Goal: Task Accomplishment & Management: Complete application form

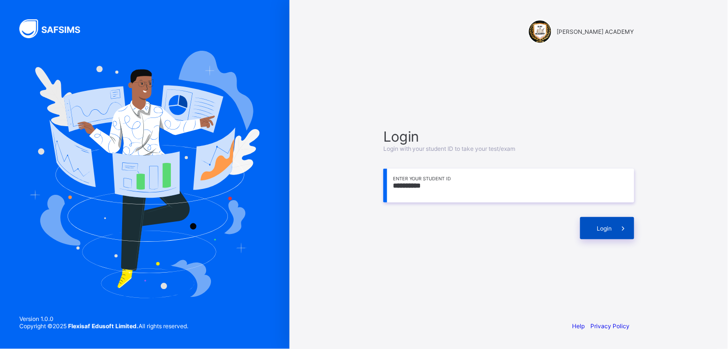
type input "**********"
click at [617, 229] on span at bounding box center [623, 228] width 22 height 22
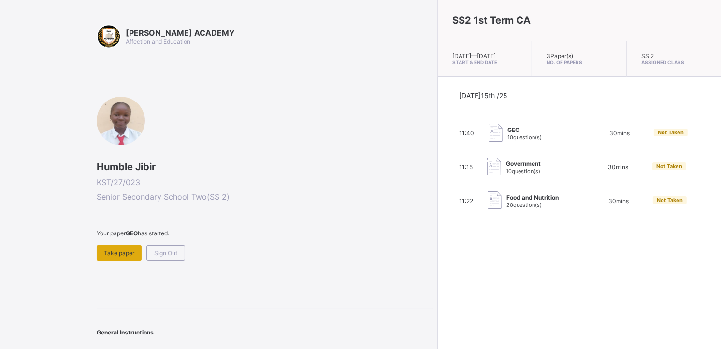
click at [129, 245] on div "Take paper" at bounding box center [119, 252] width 45 height 15
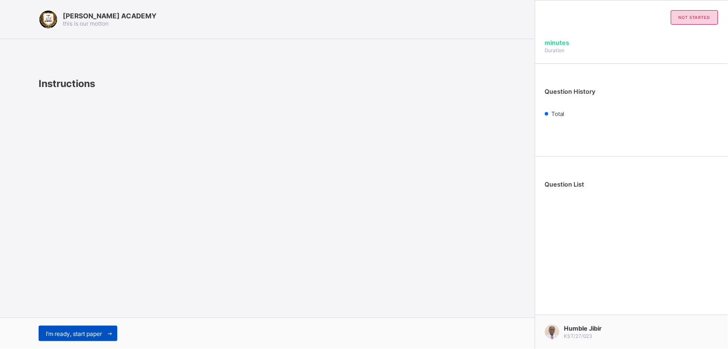
click at [80, 327] on div "I’m ready, start paper" at bounding box center [78, 333] width 79 height 15
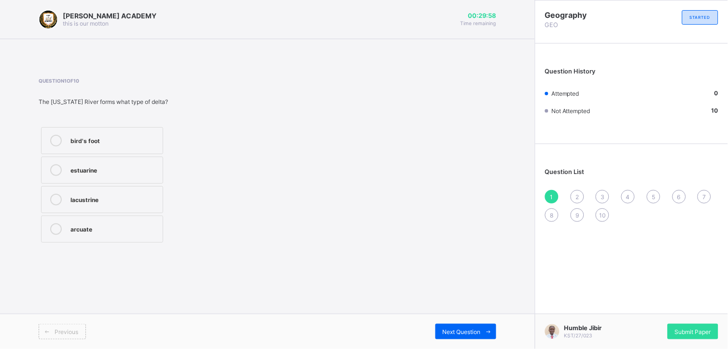
click at [64, 132] on label "bird's foot" at bounding box center [102, 140] width 122 height 27
click at [707, 340] on div "Humble Jibir KST/27/023 Submit Paper" at bounding box center [631, 330] width 193 height 35
click at [707, 336] on div "Submit Paper" at bounding box center [693, 331] width 51 height 15
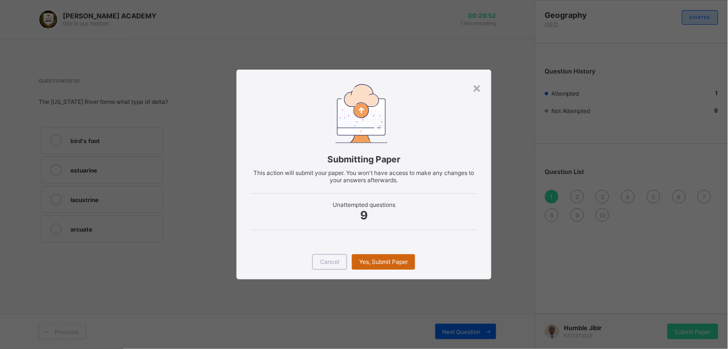
click at [389, 260] on span "Yes, Submit Paper" at bounding box center [383, 261] width 49 height 7
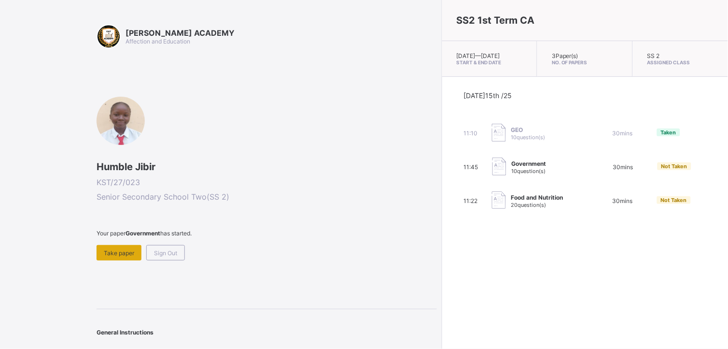
click at [127, 250] on span "Take paper" at bounding box center [119, 252] width 30 height 7
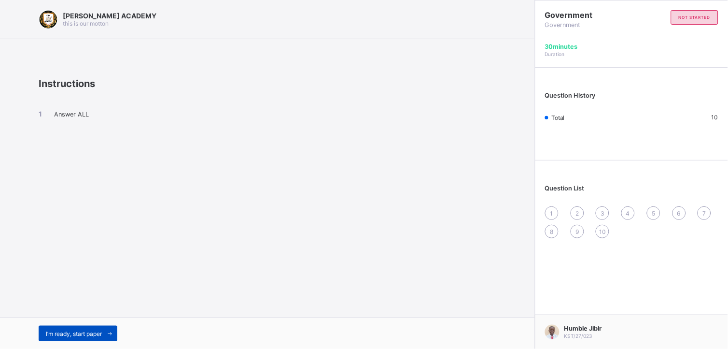
click at [57, 334] on span "I’m ready, start paper" at bounding box center [74, 333] width 56 height 7
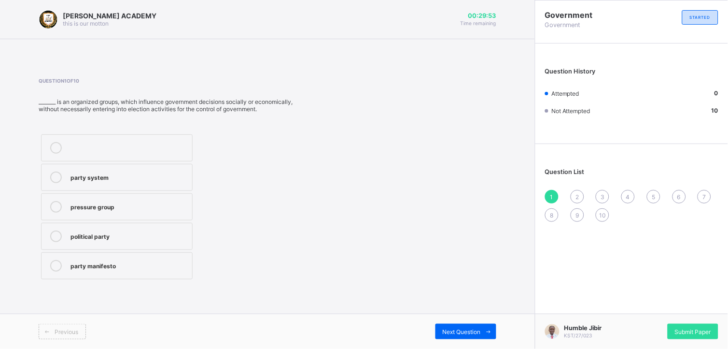
click at [68, 210] on label "pressure group" at bounding box center [117, 206] width 152 height 27
click at [448, 330] on span "Next Question" at bounding box center [462, 331] width 38 height 7
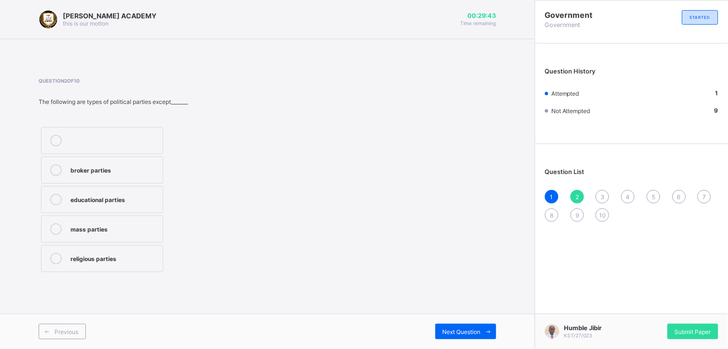
click at [129, 167] on div "broker parties" at bounding box center [114, 169] width 87 height 10
click at [448, 328] on span "Next Question" at bounding box center [462, 331] width 38 height 7
click at [94, 224] on div "[PERSON_NAME]" at bounding box center [114, 228] width 87 height 10
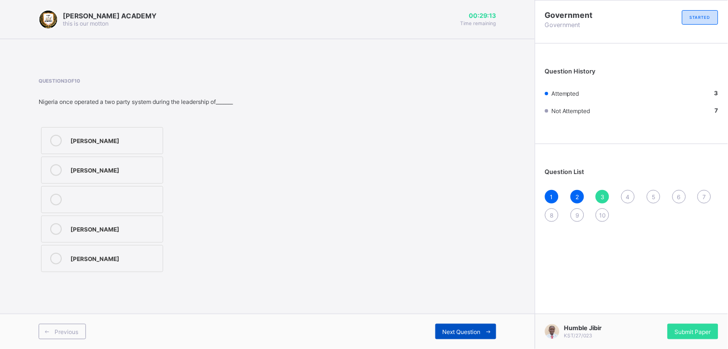
click at [451, 327] on div "Next Question" at bounding box center [466, 331] width 61 height 15
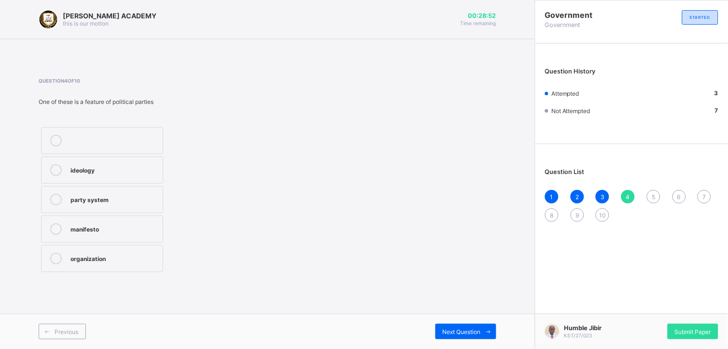
click at [127, 203] on div "party system" at bounding box center [114, 200] width 87 height 12
click at [443, 333] on span "Next Question" at bounding box center [462, 331] width 38 height 7
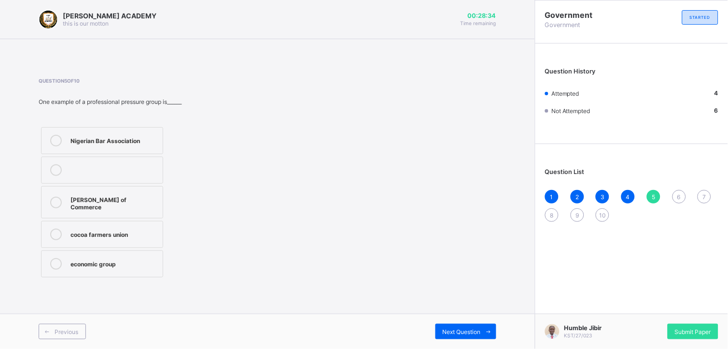
click at [129, 137] on div "Nigerian Bar Association" at bounding box center [114, 140] width 87 height 10
click at [441, 329] on div "Next Question" at bounding box center [466, 331] width 61 height 15
click at [148, 225] on label "political instability" at bounding box center [102, 234] width 122 height 27
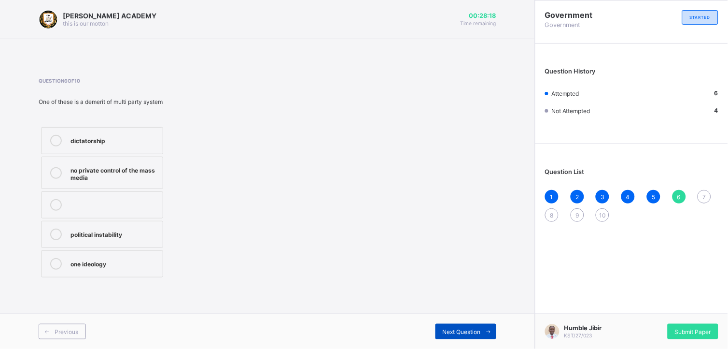
click at [452, 332] on span "Next Question" at bounding box center [462, 331] width 38 height 7
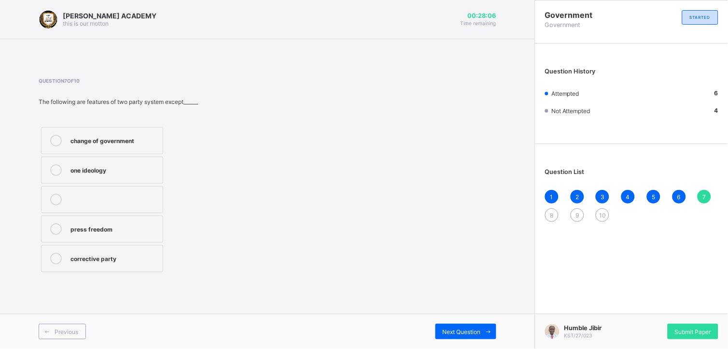
click at [104, 142] on div "change of government" at bounding box center [114, 140] width 87 height 10
click at [445, 331] on span "Next Question" at bounding box center [462, 331] width 38 height 7
click at [151, 203] on div "adequate funding" at bounding box center [114, 199] width 87 height 10
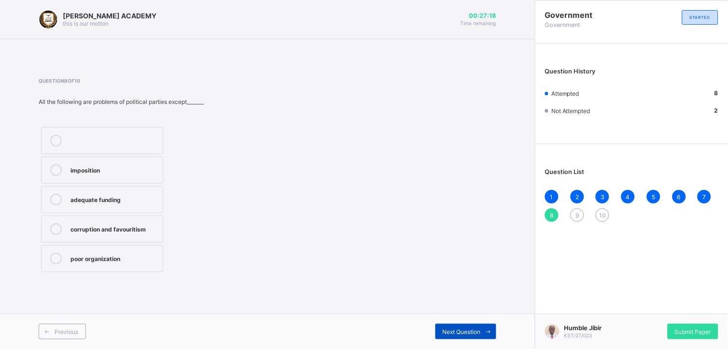
click at [449, 332] on span "Next Question" at bounding box center [462, 331] width 38 height 7
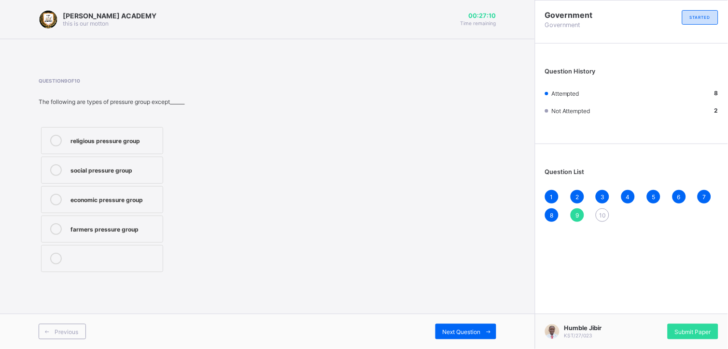
click at [114, 220] on label "farmers pressure group" at bounding box center [102, 228] width 122 height 27
click at [438, 327] on div "Next Question" at bounding box center [466, 331] width 61 height 15
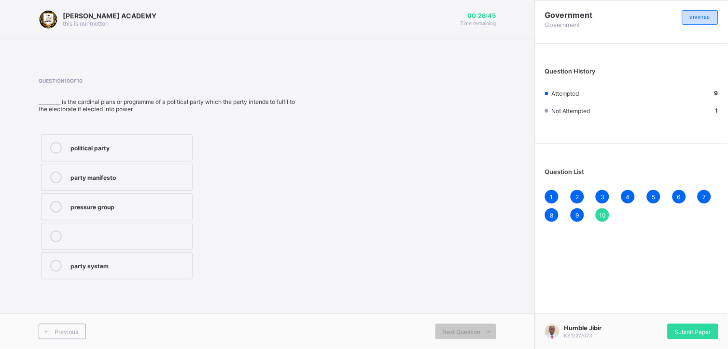
click at [108, 269] on div "party system" at bounding box center [129, 266] width 117 height 12
click at [682, 327] on div "Submit Paper" at bounding box center [693, 331] width 51 height 15
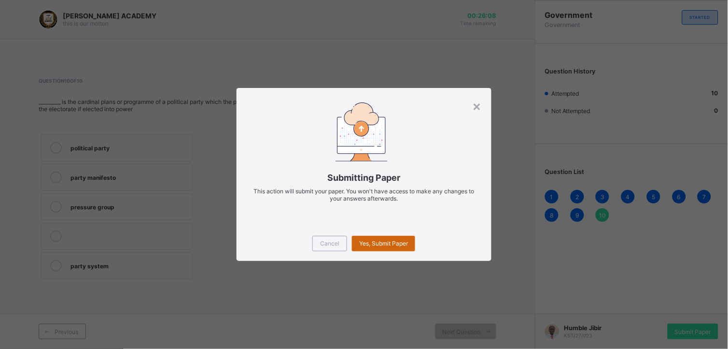
click at [404, 248] on div "Yes, Submit Paper" at bounding box center [383, 243] width 63 height 15
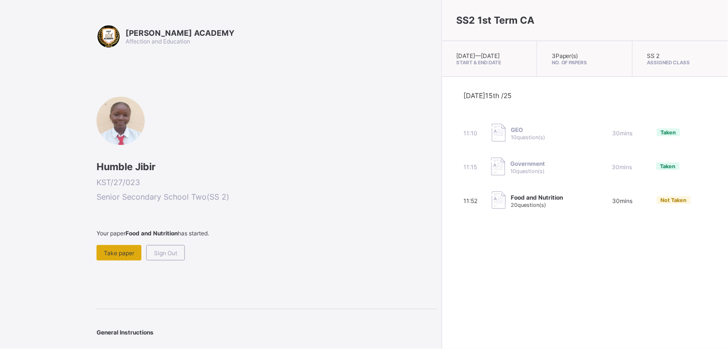
click at [122, 255] on div "Take paper" at bounding box center [119, 252] width 45 height 15
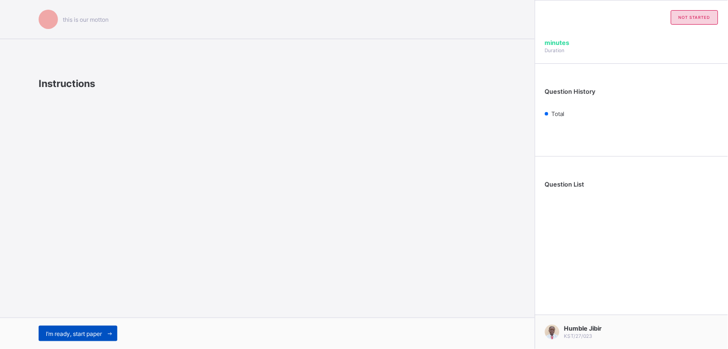
click at [95, 339] on div "I’m ready, start paper" at bounding box center [78, 333] width 79 height 15
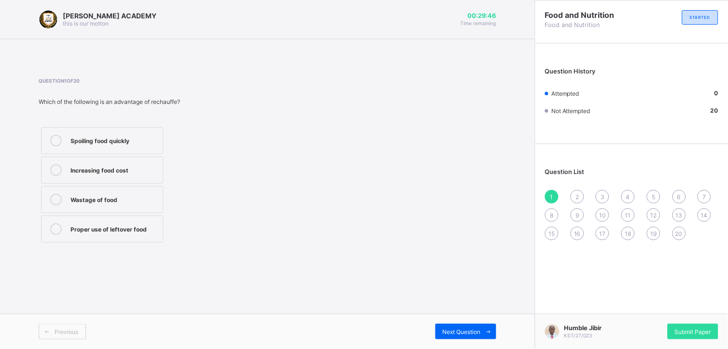
click at [123, 228] on div "Proper use of leftover food" at bounding box center [114, 228] width 87 height 10
click at [452, 334] on span "Next Question" at bounding box center [462, 331] width 38 height 7
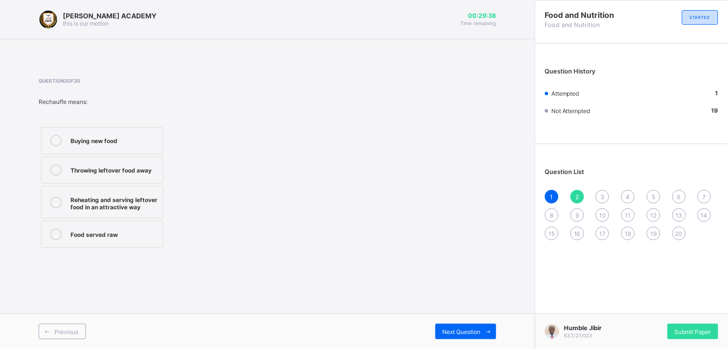
click at [164, 198] on div "Buying new food Throwing leftover food away Reheating and serving leftover food…" at bounding box center [102, 188] width 127 height 126
click at [145, 198] on div "Reheating and serving leftover food in an attractive way" at bounding box center [114, 202] width 87 height 17
click at [452, 334] on span "Next Question" at bounding box center [462, 331] width 38 height 7
click at [110, 152] on label "Yam flour" at bounding box center [102, 140] width 122 height 27
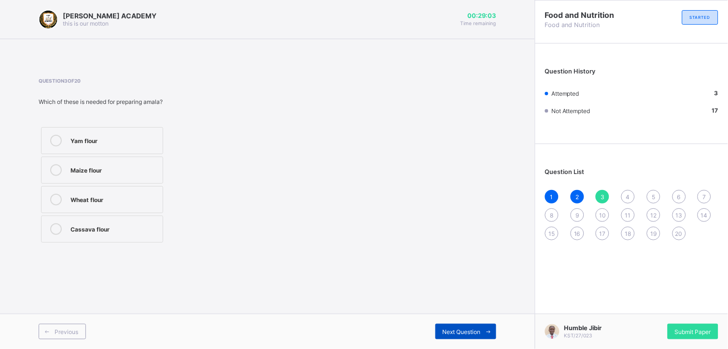
click at [486, 334] on icon at bounding box center [488, 331] width 7 height 6
click at [122, 128] on label "Rice" at bounding box center [102, 140] width 122 height 27
click at [463, 327] on div "Next Question" at bounding box center [466, 331] width 61 height 15
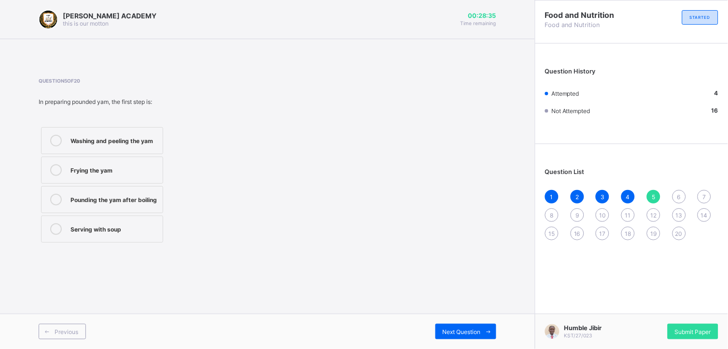
click at [136, 133] on label "Washing and peeling the yam" at bounding box center [102, 140] width 122 height 27
click at [443, 330] on span "Next Question" at bounding box center [462, 331] width 38 height 7
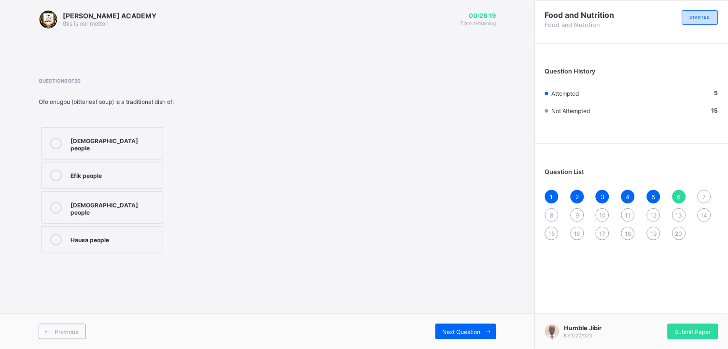
click at [144, 191] on label "[DEMOGRAPHIC_DATA] people" at bounding box center [102, 207] width 122 height 32
click at [494, 330] on span at bounding box center [488, 331] width 15 height 15
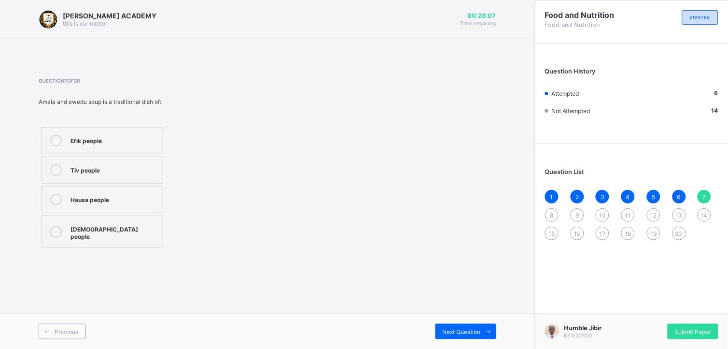
click at [100, 225] on div "[DEMOGRAPHIC_DATA] people" at bounding box center [114, 231] width 87 height 17
click at [446, 328] on span "Next Question" at bounding box center [462, 331] width 38 height 7
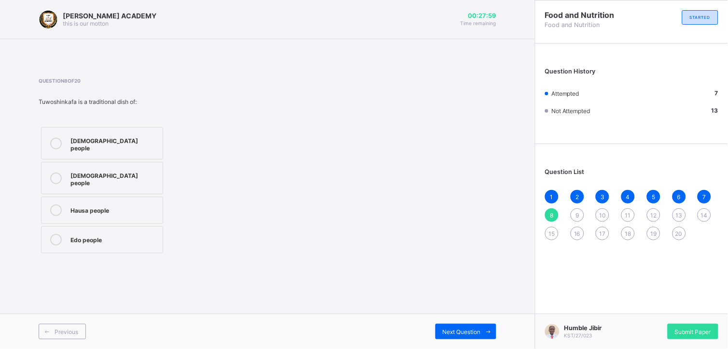
click at [91, 208] on label "Hausa people" at bounding box center [102, 210] width 122 height 27
click at [462, 325] on div "Next Question" at bounding box center [466, 331] width 61 height 15
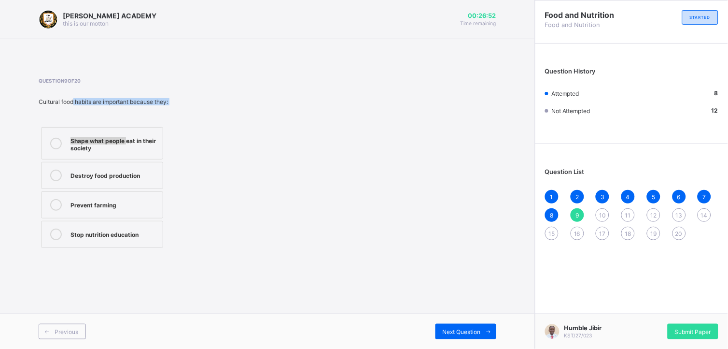
drag, startPoint x: 74, startPoint y: 102, endPoint x: 127, endPoint y: 114, distance: 53.9
click at [127, 114] on div "Question 9 of 20 Cultural food habits are important because they: Shape what pe…" at bounding box center [145, 164] width 212 height 172
drag, startPoint x: 127, startPoint y: 114, endPoint x: 252, endPoint y: 132, distance: 126.0
click at [252, 132] on div "Question 9 of 20 Cultural food habits are important because they: Shape what pe…" at bounding box center [268, 164] width 458 height 172
click at [138, 151] on div "Shape what people eat in their society" at bounding box center [114, 143] width 87 height 17
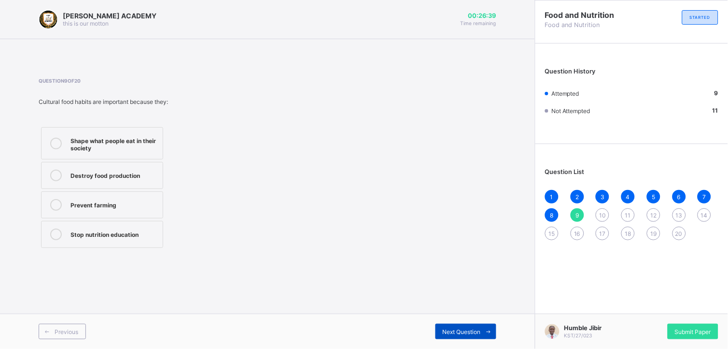
click at [460, 336] on div "Next Question" at bounding box center [466, 331] width 61 height 15
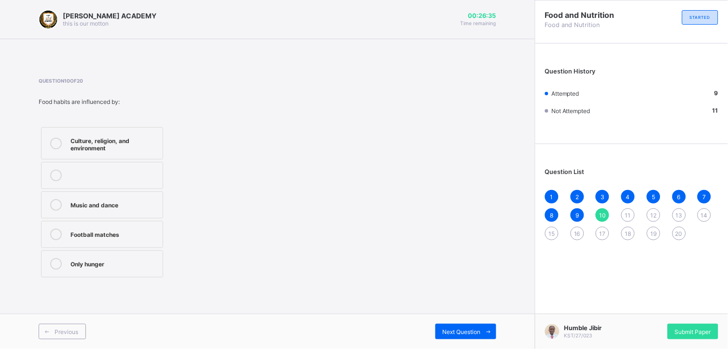
click at [137, 146] on div "Culture, religion, and environment" at bounding box center [114, 143] width 87 height 17
click at [440, 336] on div "Next Question" at bounding box center [466, 331] width 61 height 15
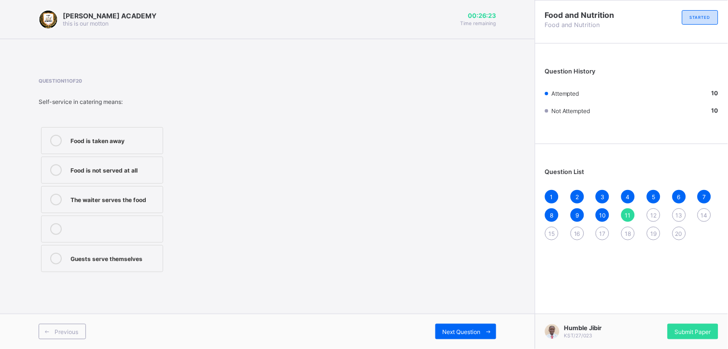
click at [140, 210] on label "The waiter serves the food" at bounding box center [102, 199] width 122 height 27
click at [133, 262] on div "Guests serve themselves" at bounding box center [114, 259] width 87 height 12
click at [483, 327] on span at bounding box center [488, 331] width 15 height 15
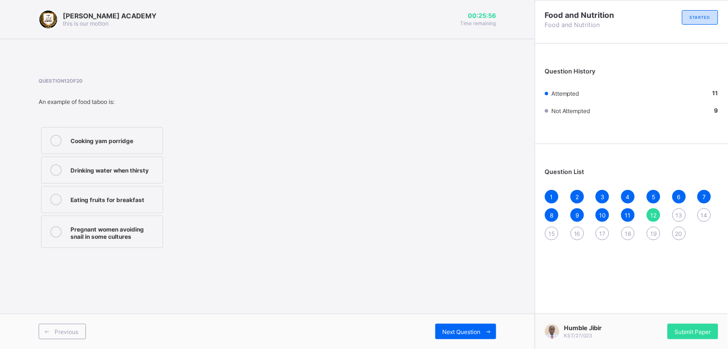
click at [147, 225] on div "Pregnant women avoiding snail in some cultures" at bounding box center [114, 231] width 87 height 17
click at [451, 331] on span "Next Question" at bounding box center [462, 331] width 38 height 7
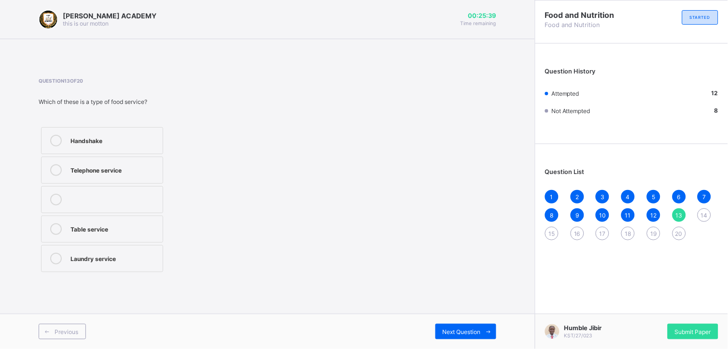
click at [100, 238] on label "Table service" at bounding box center [102, 228] width 122 height 27
click at [460, 335] on div "Next Question" at bounding box center [466, 331] width 61 height 15
click at [103, 237] on label "Banquet" at bounding box center [102, 228] width 122 height 27
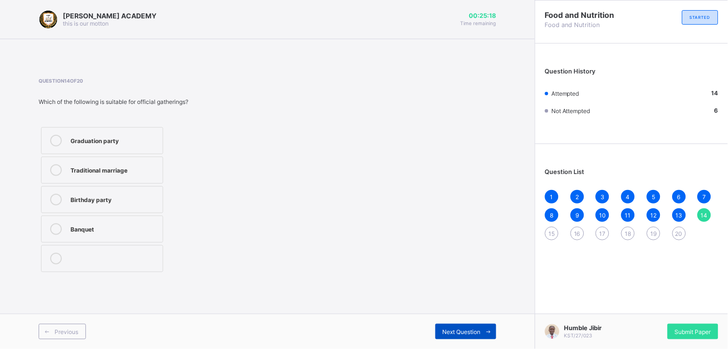
click at [459, 331] on span "Next Question" at bounding box center [462, 331] width 38 height 7
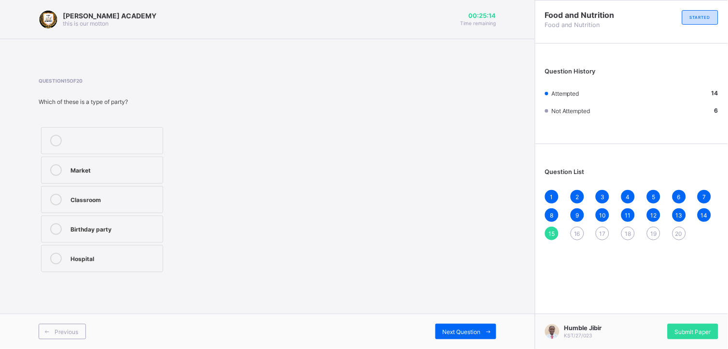
click at [104, 225] on div "Birthday party" at bounding box center [114, 228] width 87 height 10
click at [443, 331] on span "Next Question" at bounding box center [462, 331] width 38 height 7
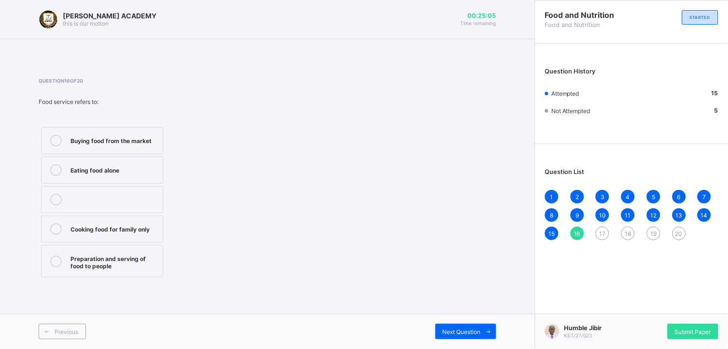
click at [143, 255] on div "Preparation and serving of food to people" at bounding box center [114, 261] width 87 height 17
click at [438, 327] on div "Next Question" at bounding box center [466, 331] width 61 height 15
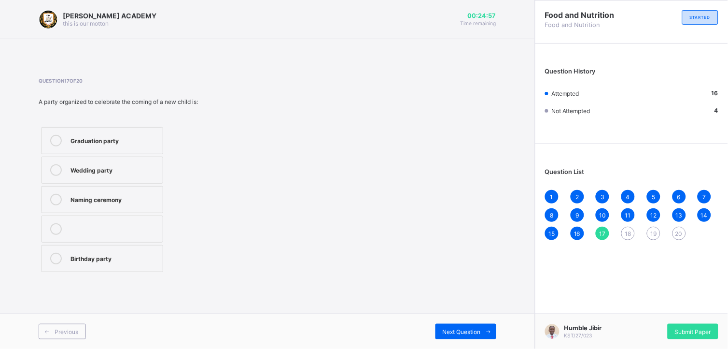
click at [128, 193] on label "Naming ceremony" at bounding box center [102, 199] width 122 height 27
click at [450, 328] on span "Next Question" at bounding box center [462, 331] width 38 height 7
click at [147, 197] on div "Poor hygiene" at bounding box center [114, 199] width 87 height 10
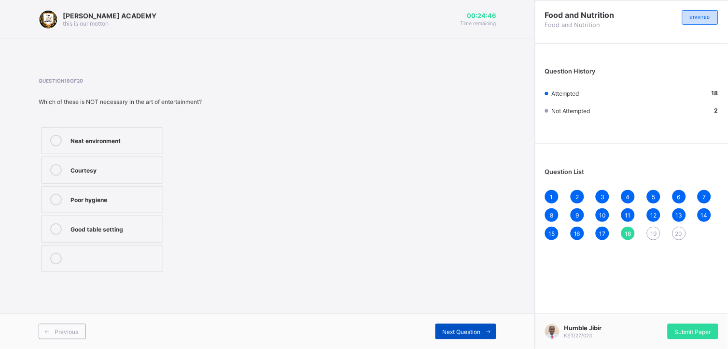
click at [471, 330] on span "Next Question" at bounding box center [462, 331] width 38 height 7
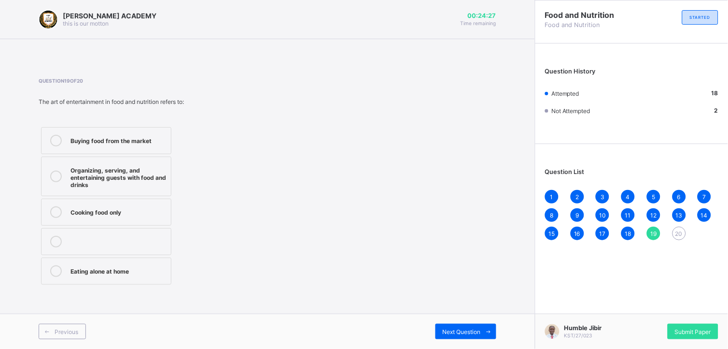
click at [133, 166] on div "Organizing, serving, and entertaining guests with food and drinks" at bounding box center [119, 176] width 96 height 24
click at [468, 330] on span "Next Question" at bounding box center [462, 331] width 38 height 7
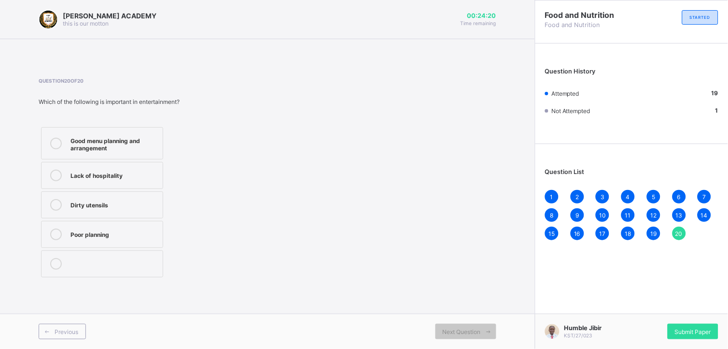
click at [136, 132] on label "Good menu planning and arrangement" at bounding box center [102, 143] width 122 height 32
click at [688, 328] on span "Submit Paper" at bounding box center [693, 331] width 36 height 7
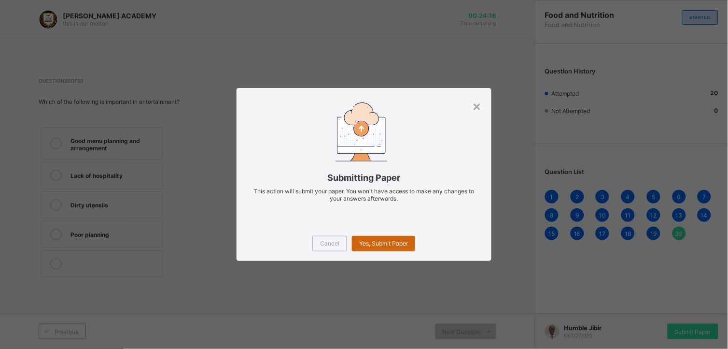
click at [394, 242] on span "Yes, Submit Paper" at bounding box center [383, 243] width 49 height 7
